Goal: Navigation & Orientation: Find specific page/section

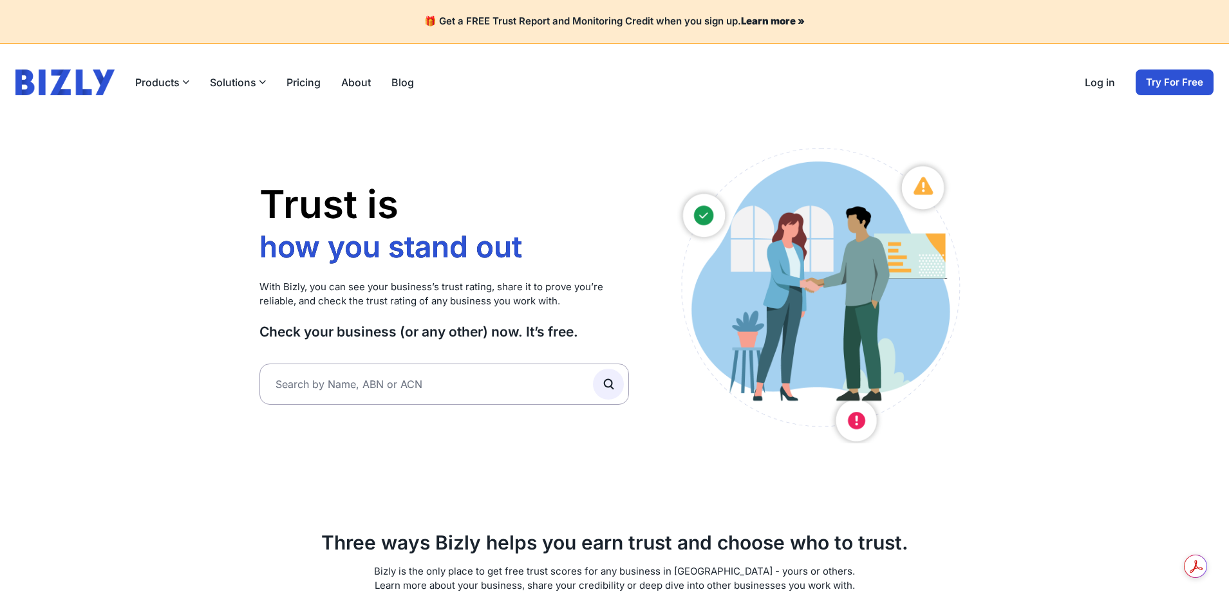
click at [43, 82] on img at bounding box center [64, 83] width 99 height 26
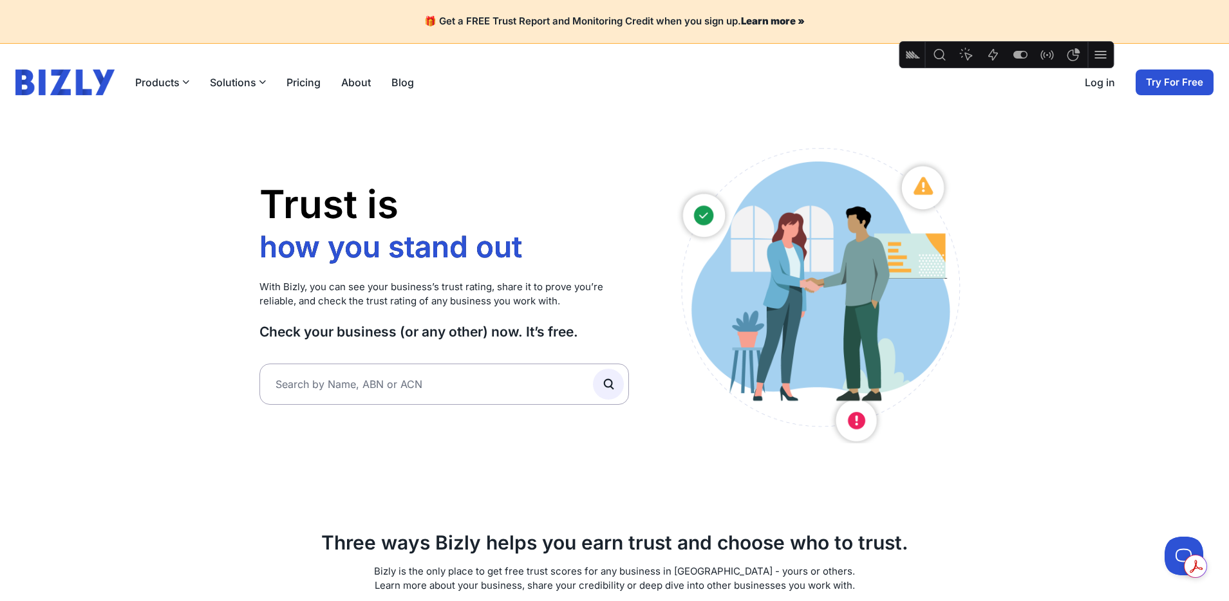
click at [1101, 84] on link "Log in" at bounding box center [1100, 82] width 30 height 15
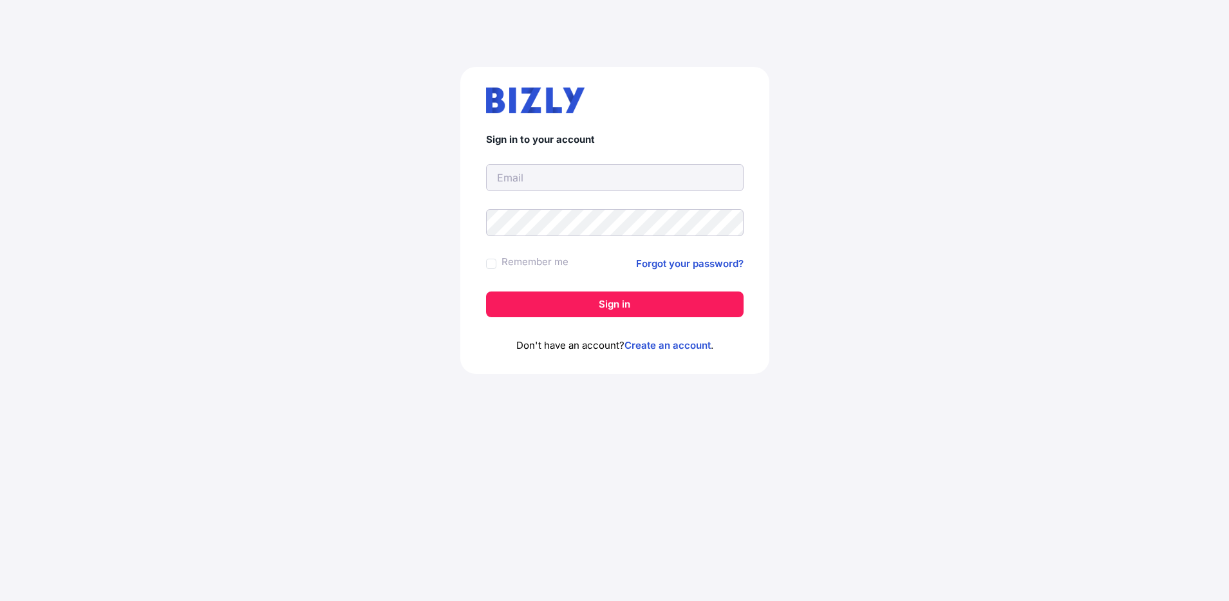
click at [541, 182] on input "text" at bounding box center [615, 177] width 258 height 27
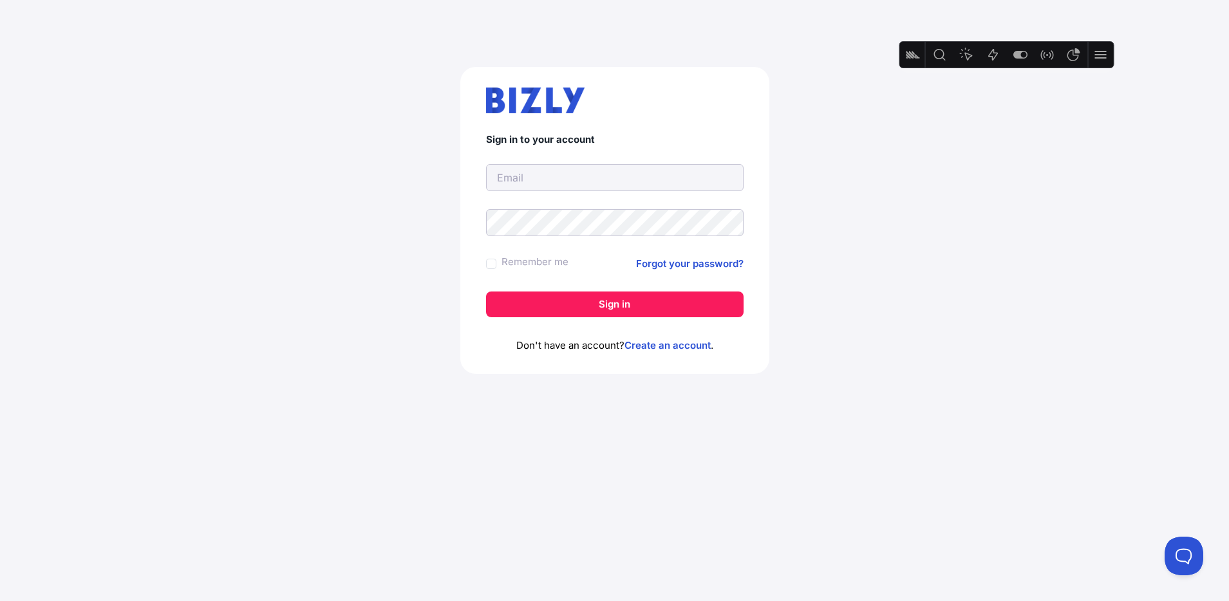
click at [730, 390] on com-1password-button at bounding box center [614, 390] width 1229 height 0
type input "kim@evenly.com.au"
click at [494, 262] on input "Remember me" at bounding box center [491, 264] width 10 height 10
checkbox input "true"
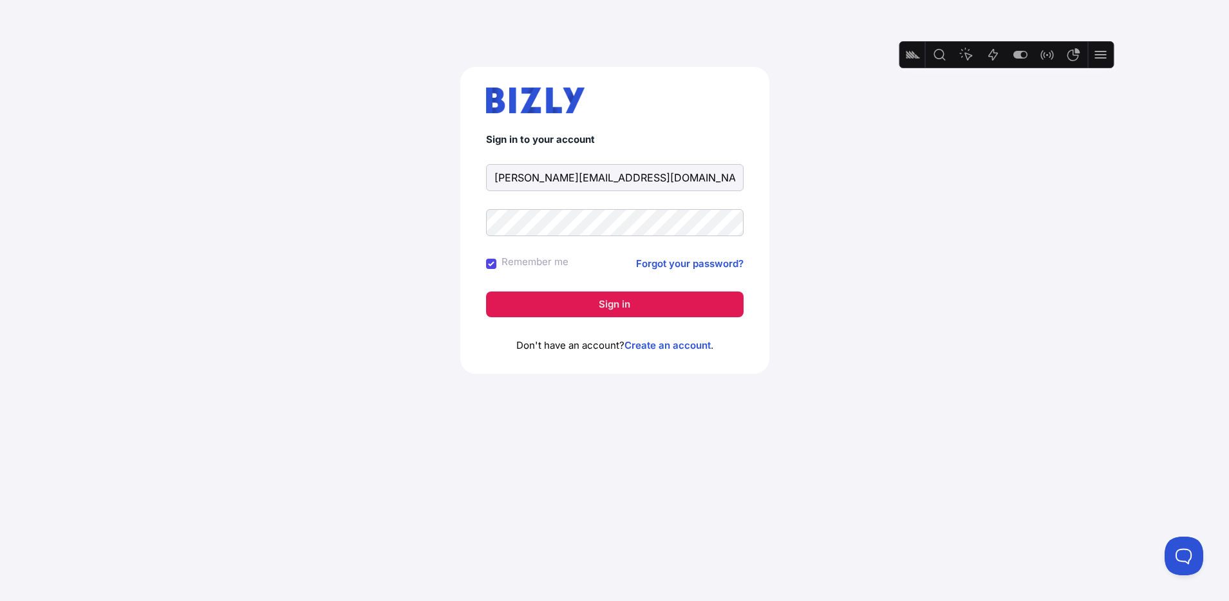
click at [592, 303] on button "Sign in" at bounding box center [615, 305] width 258 height 26
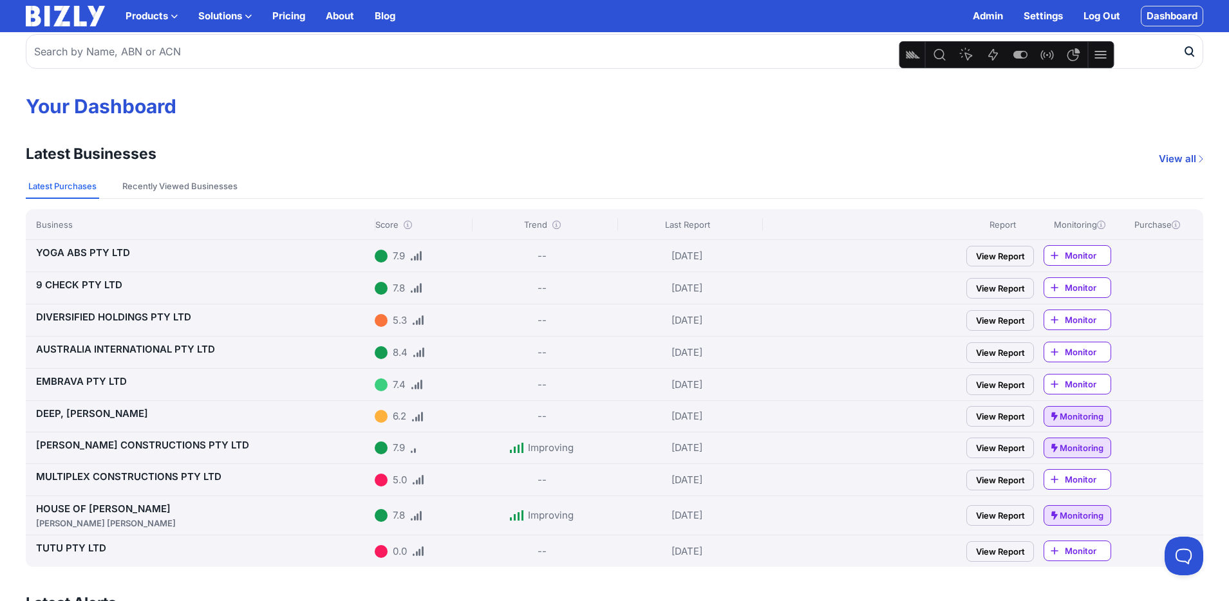
scroll to position [21, 0]
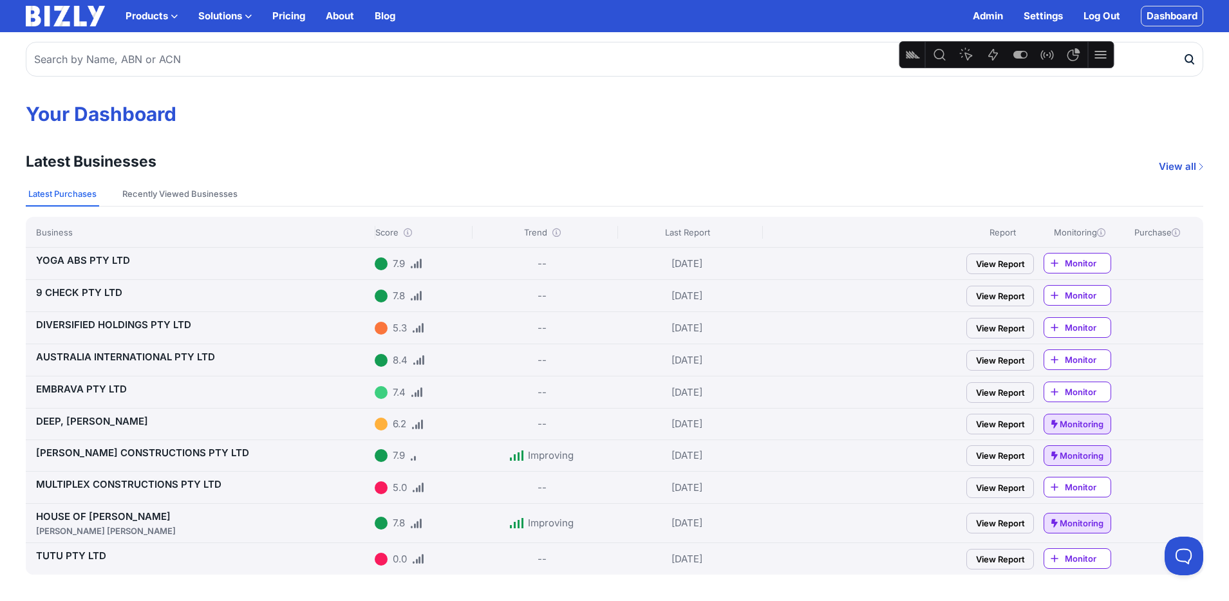
click at [91, 265] on link "YOGA ABS PTY LTD" at bounding box center [83, 260] width 94 height 12
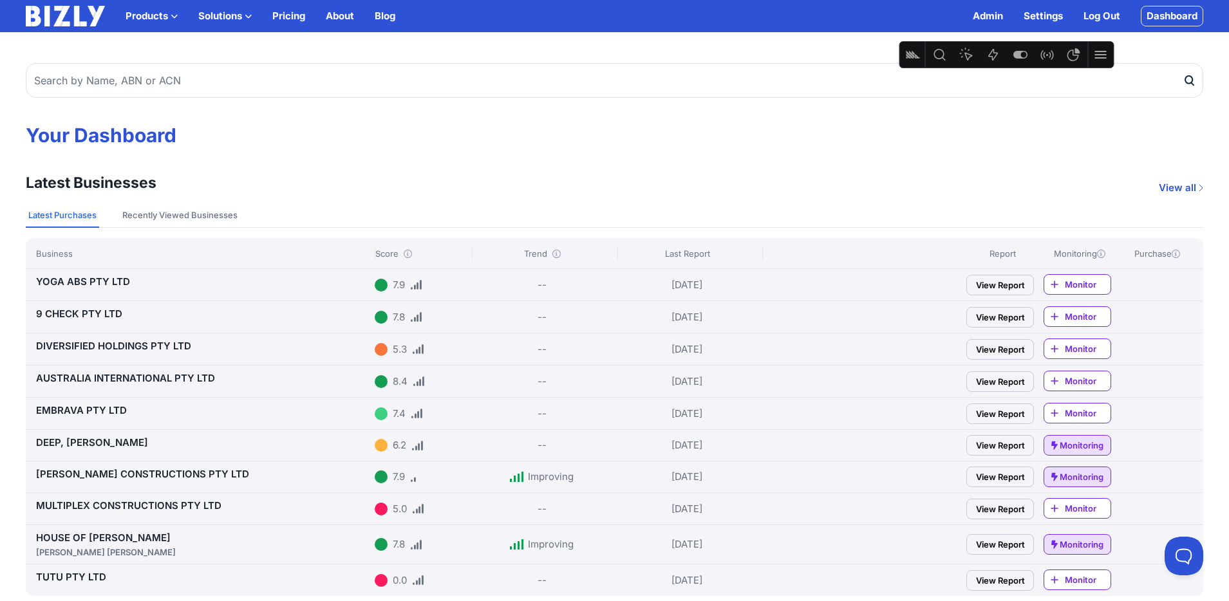
click at [62, 21] on img at bounding box center [65, 16] width 79 height 21
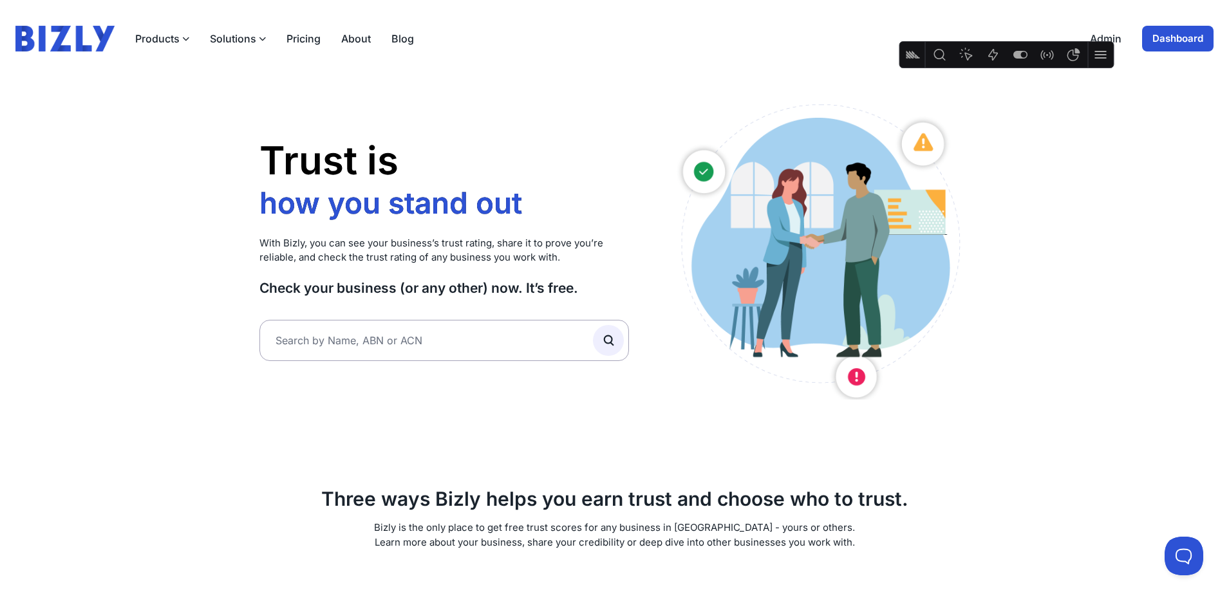
click at [359, 44] on link "About" at bounding box center [356, 38] width 30 height 15
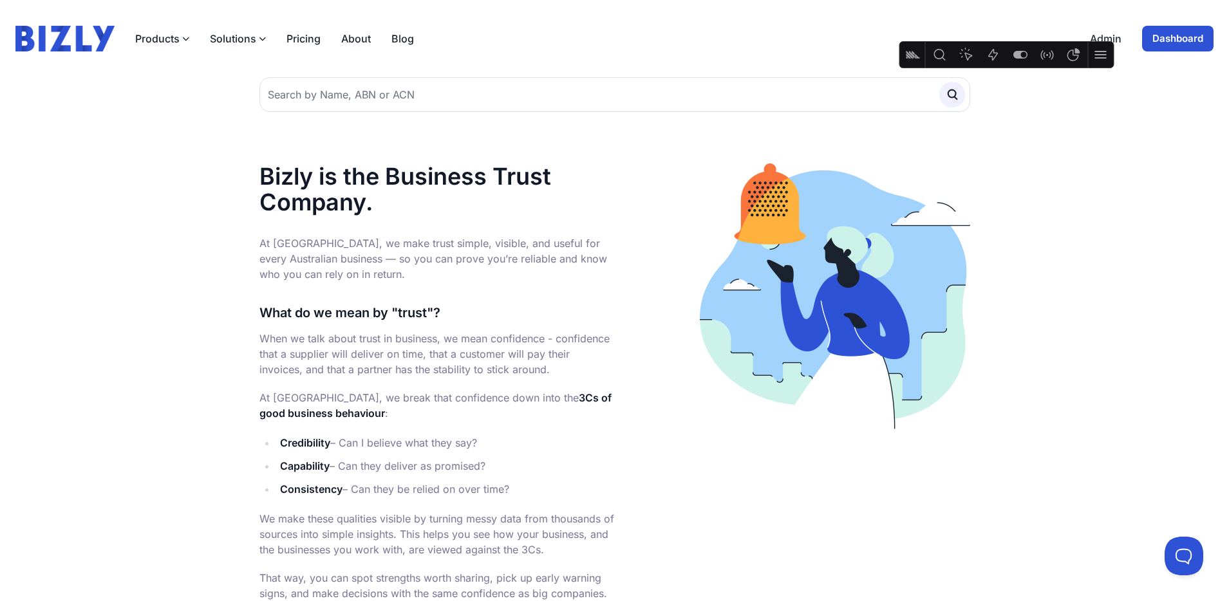
click at [65, 41] on img at bounding box center [64, 39] width 99 height 26
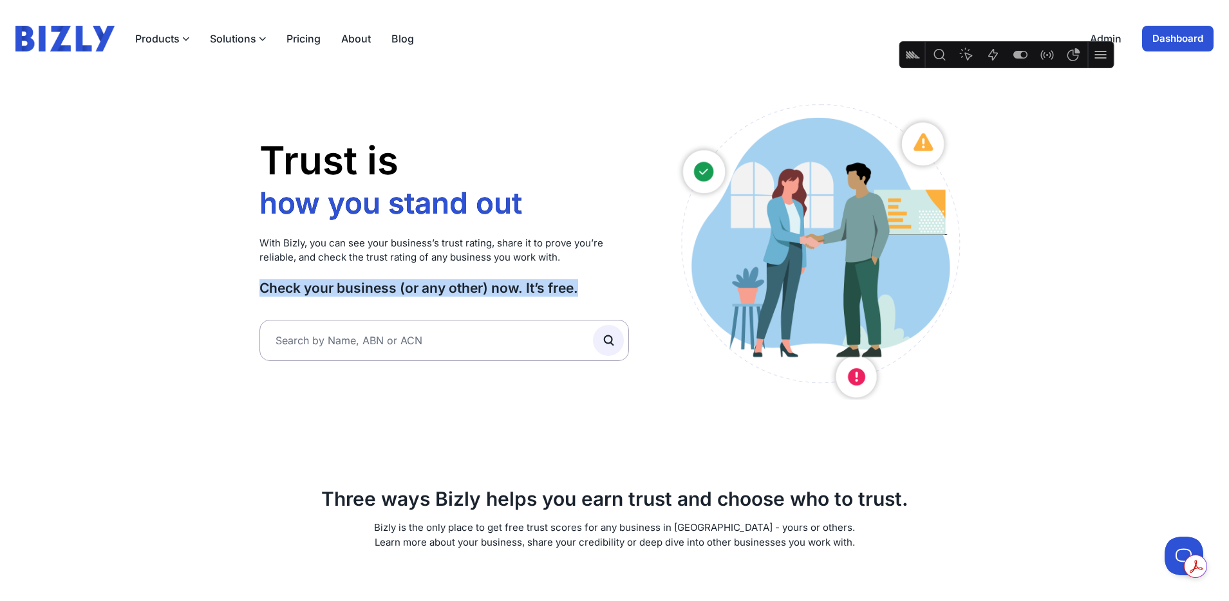
drag, startPoint x: 256, startPoint y: 285, endPoint x: 634, endPoint y: 350, distance: 383.4
click at [634, 350] on div "Trust is how you stand out who you work with how you grow how you stand out Wit…" at bounding box center [615, 519] width 742 height 885
copy div "Check your business (or any other) now. It’s free."
